Goal: Task Accomplishment & Management: Complete application form

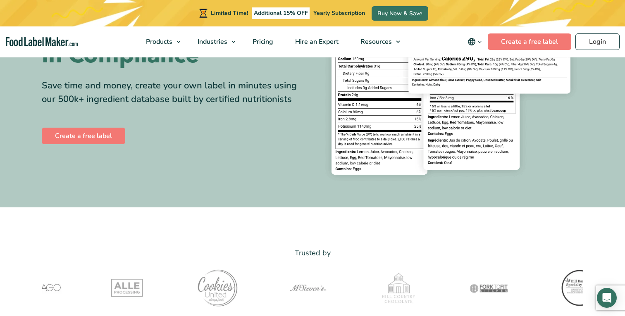
scroll to position [125, 0]
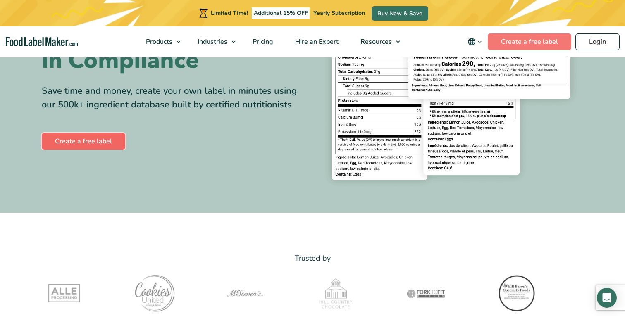
click at [90, 137] on link "Create a free label" at bounding box center [83, 141] width 83 height 17
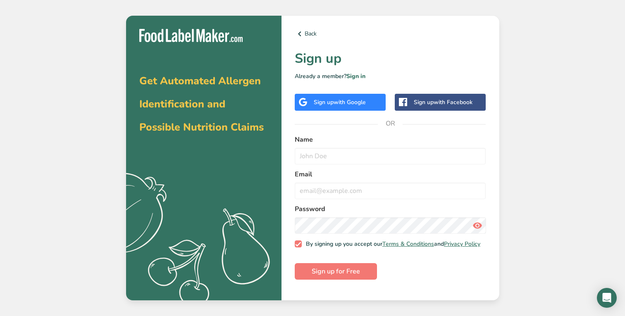
click at [357, 103] on span "with Google" at bounding box center [349, 102] width 32 height 8
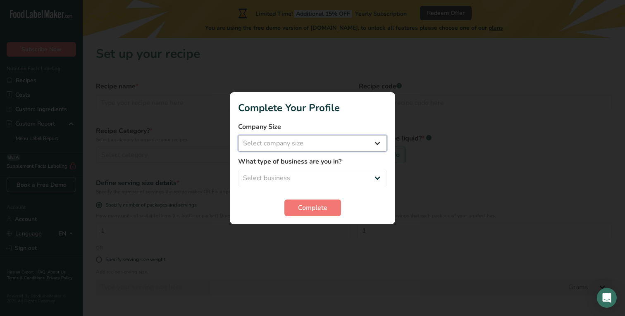
click at [326, 148] on select "Select company size Fewer than 10 Employees 10 to 50 Employees 51 to 500 Employ…" at bounding box center [312, 143] width 149 height 17
select select "1"
click at [303, 174] on select "Select business Packaged Food Manufacturer Restaurant & Cafe Bakery Meal Plans …" at bounding box center [312, 178] width 149 height 17
select select "2"
click at [298, 206] on span "Complete" at bounding box center [312, 208] width 29 height 10
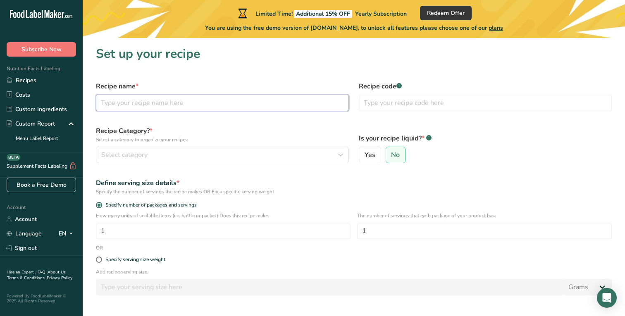
click at [214, 101] on input "text" at bounding box center [222, 103] width 253 height 17
type input "d"
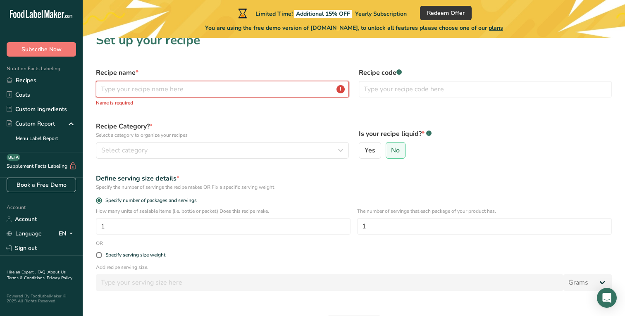
scroll to position [69, 0]
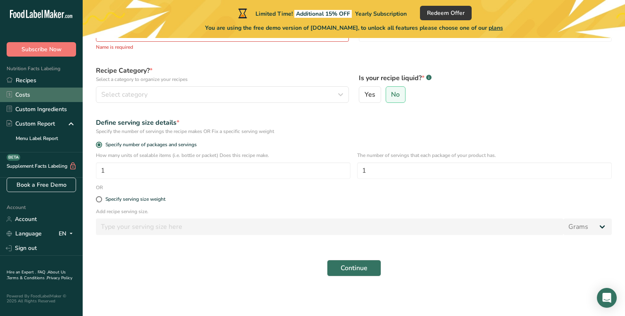
click at [41, 100] on link "Costs" at bounding box center [41, 95] width 83 height 14
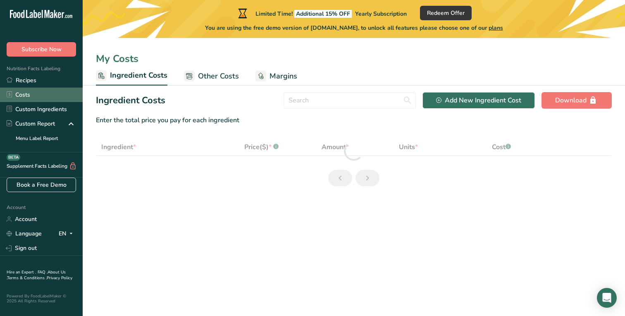
select select "1"
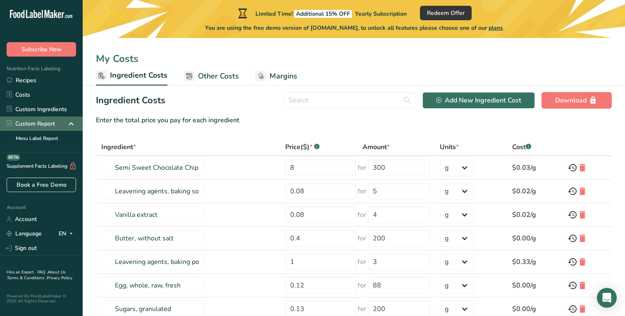
click at [37, 117] on div "Custom Report" at bounding box center [41, 124] width 83 height 14
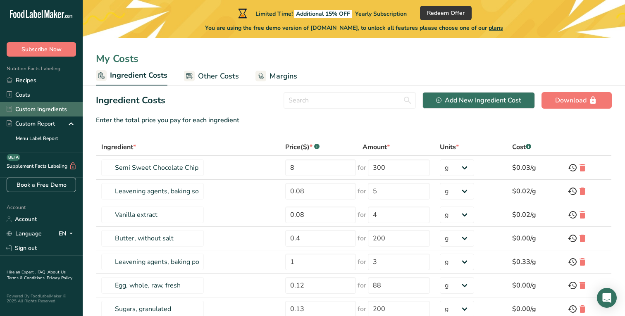
click at [43, 111] on link "Custom Ingredients" at bounding box center [41, 109] width 83 height 14
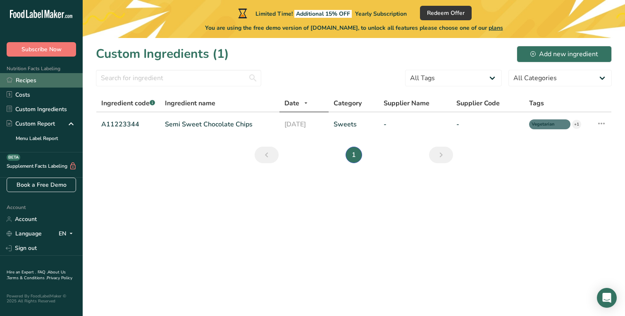
click at [38, 81] on link "Recipes" at bounding box center [41, 80] width 83 height 14
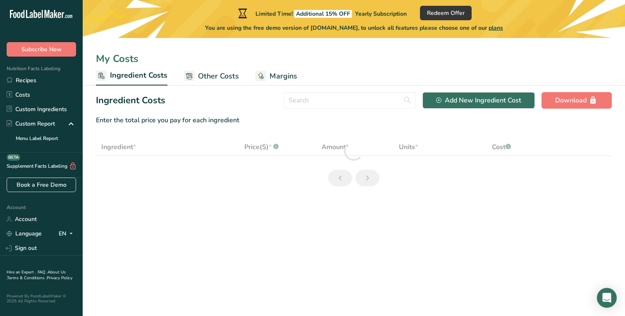
select select "1"
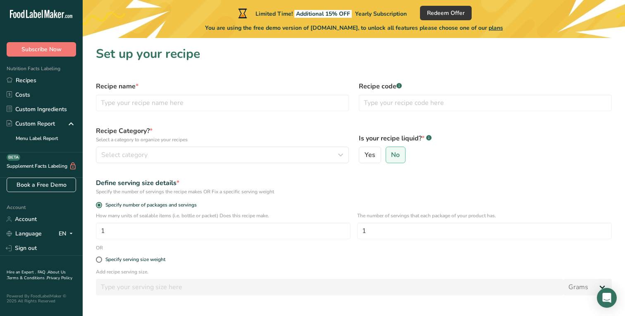
scroll to position [60, 0]
